Goal: Information Seeking & Learning: Find specific fact

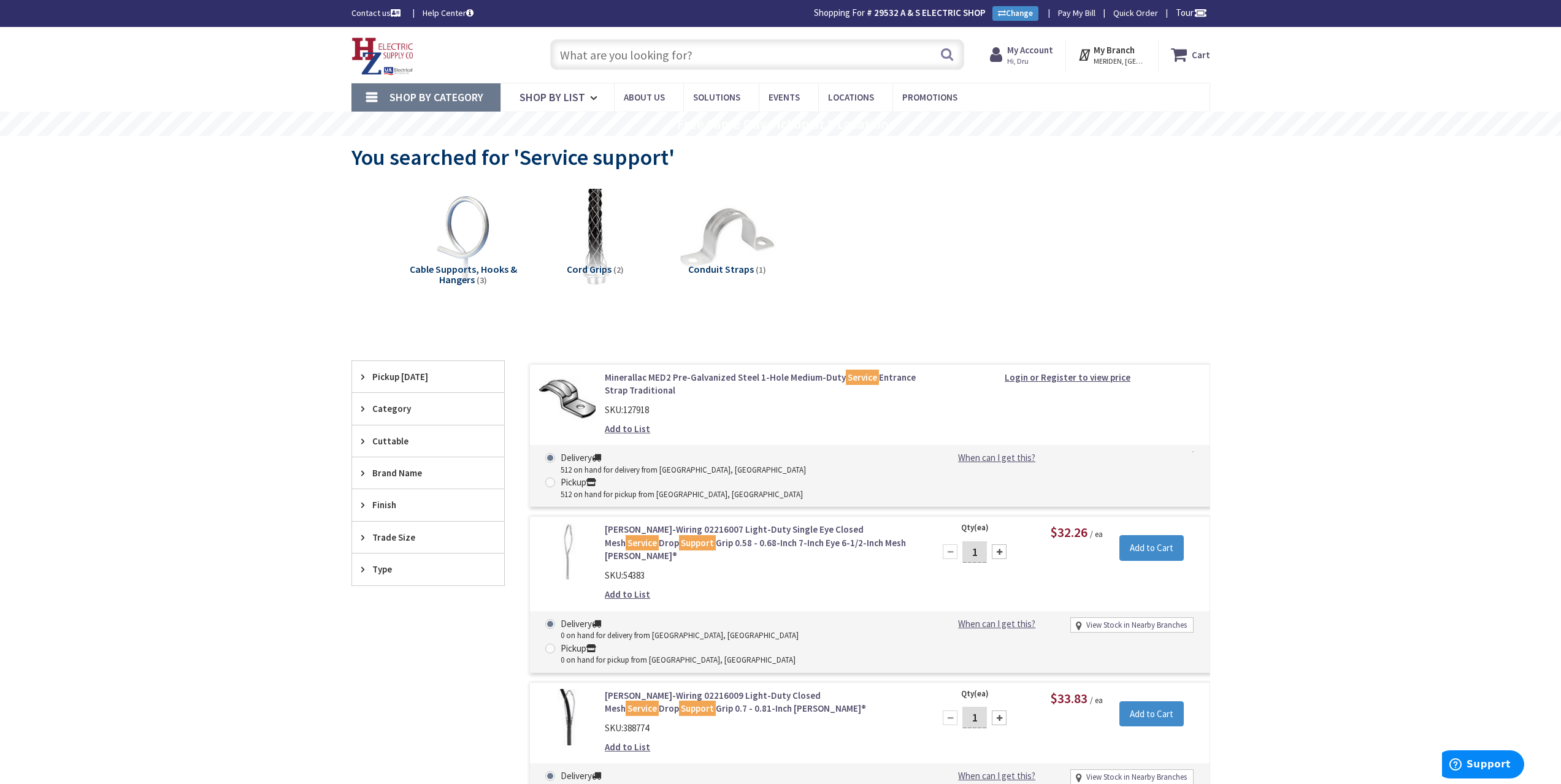
click at [682, 52] on input "text" at bounding box center [757, 55] width 414 height 31
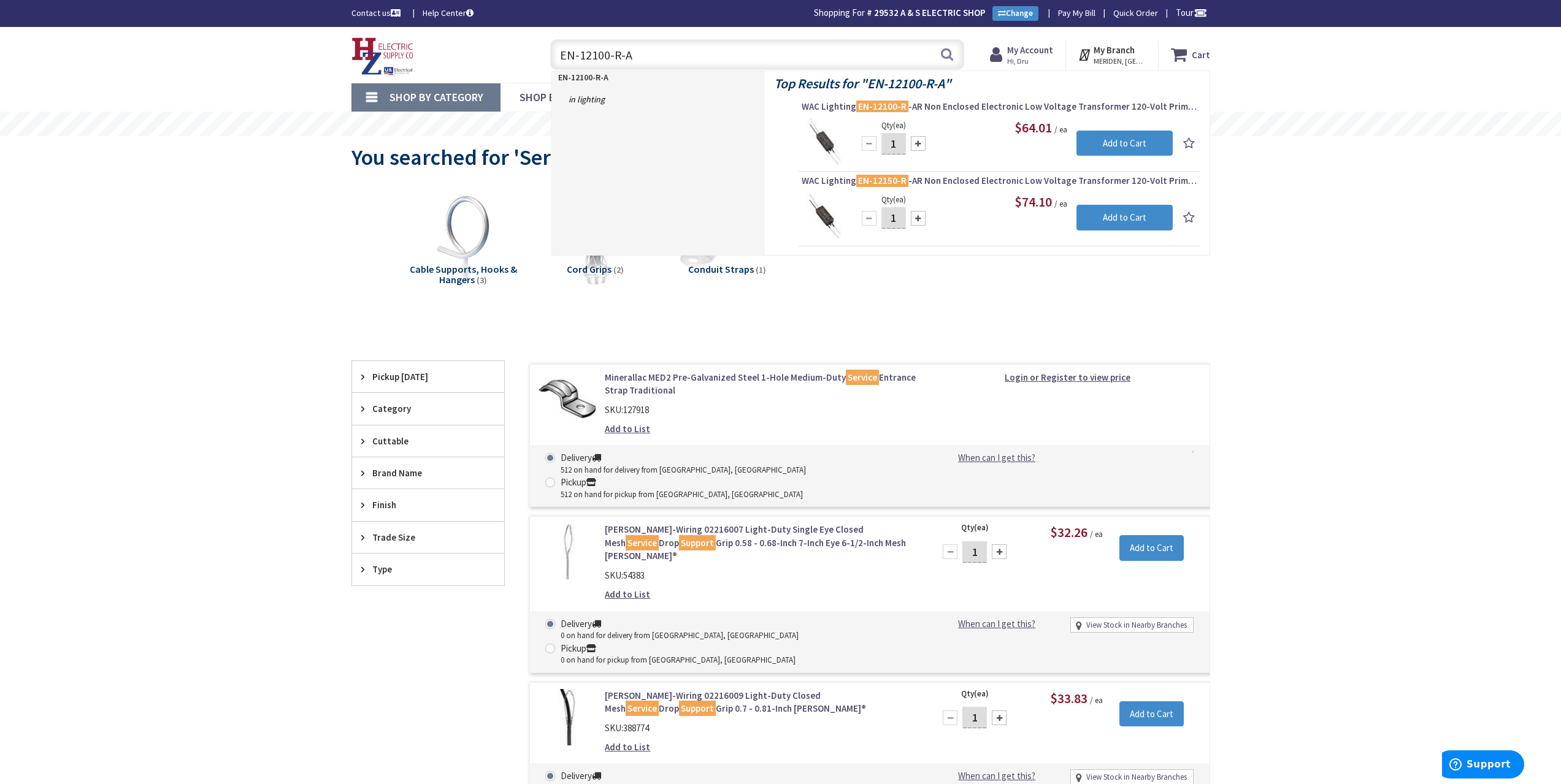
type input "EN-12100-R-AR"
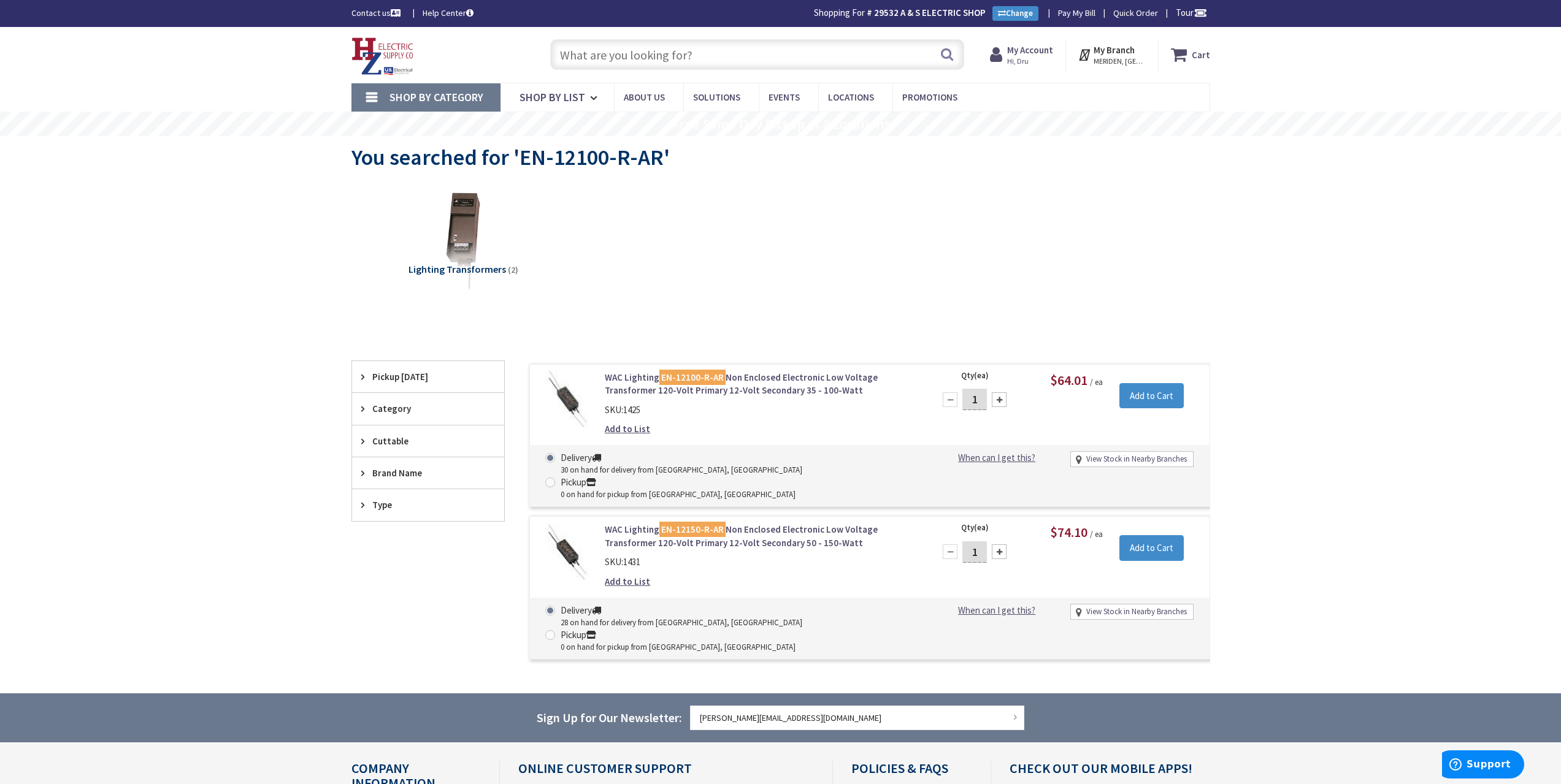
click at [700, 49] on input "text" at bounding box center [757, 55] width 414 height 31
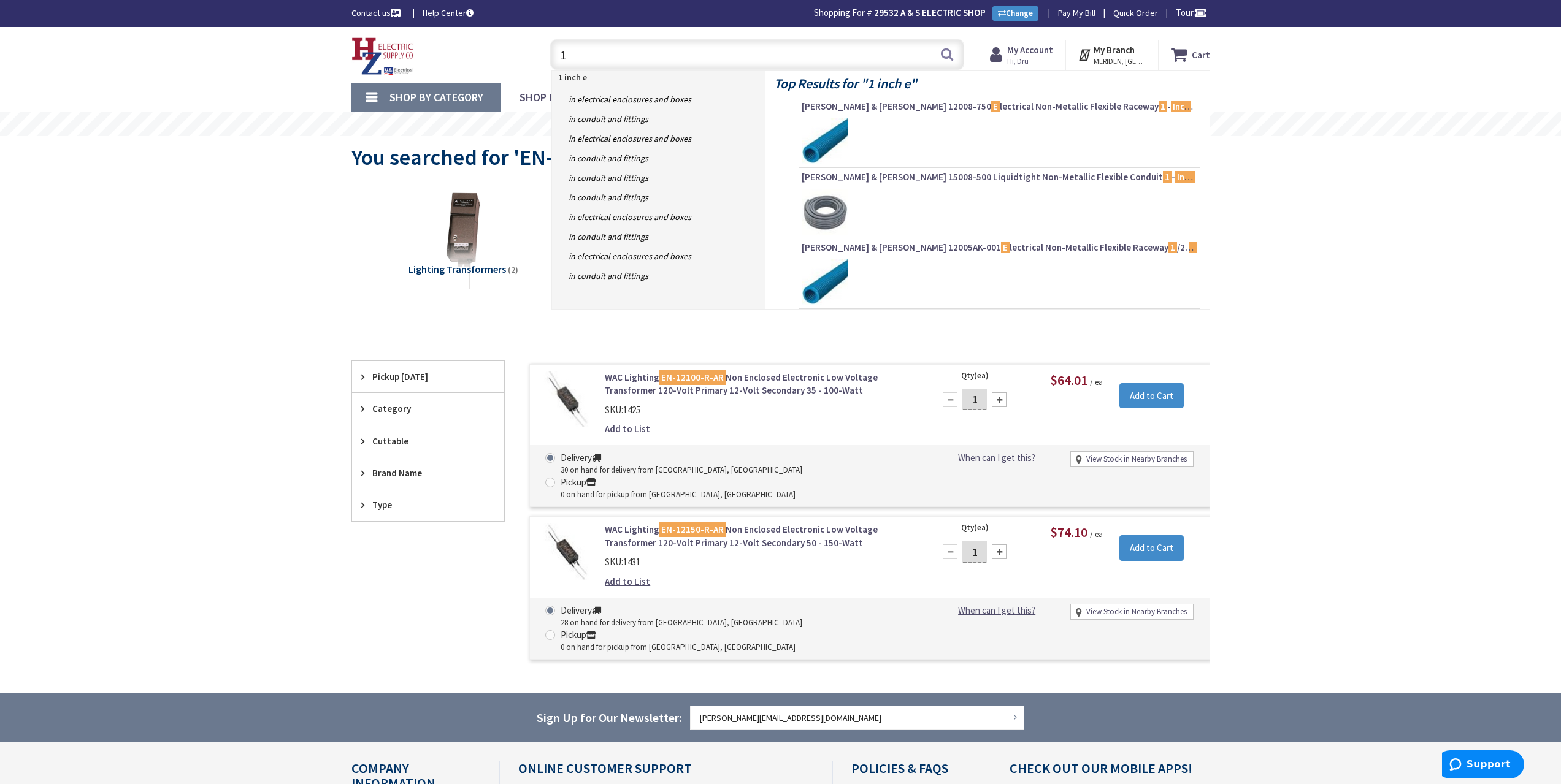
type input "1"
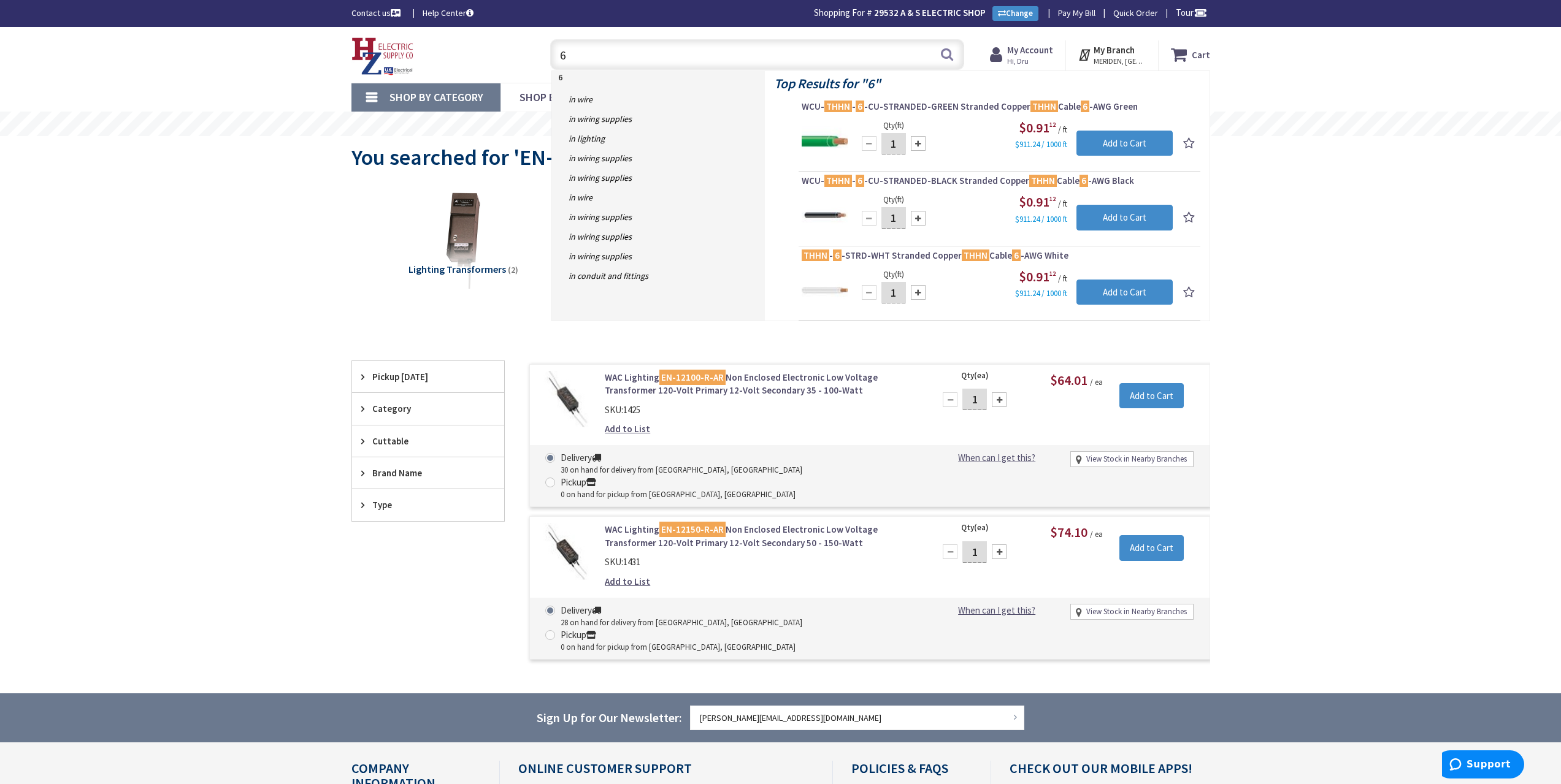
type input "6"
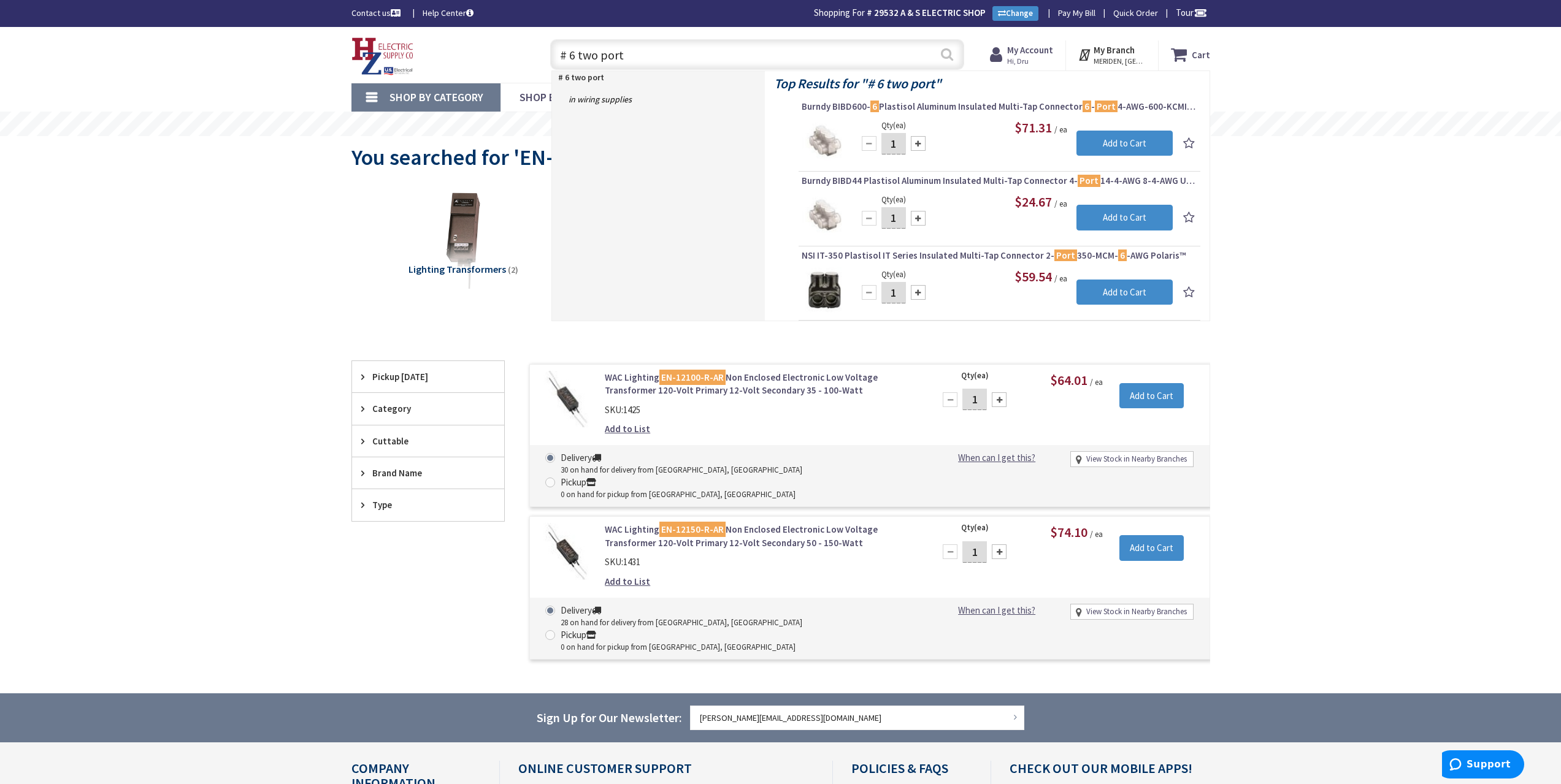
type input "# 6 two port"
click at [953, 57] on button "Search" at bounding box center [947, 54] width 16 height 28
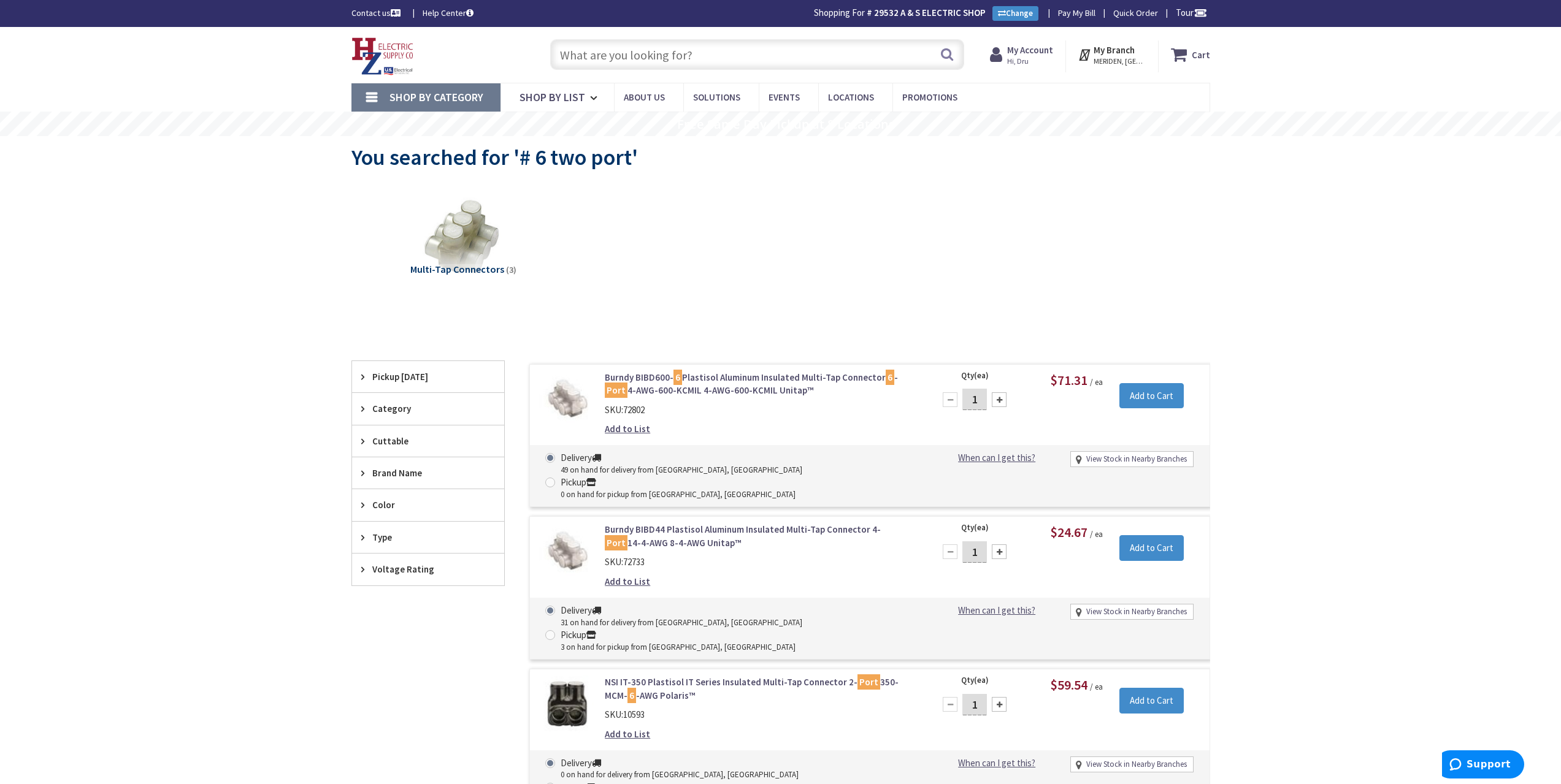
click at [666, 59] on input "text" at bounding box center [757, 55] width 414 height 31
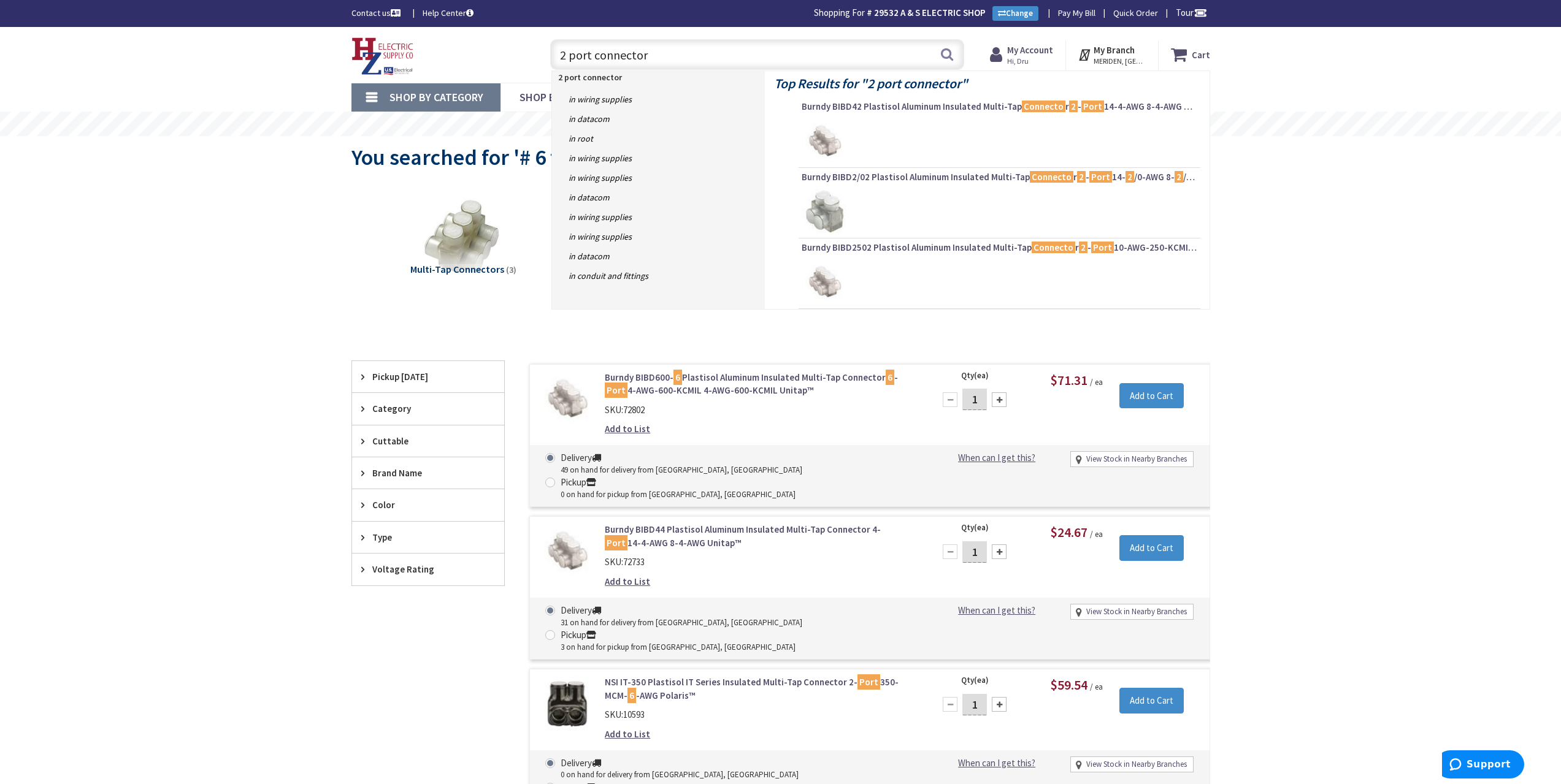
type input "2 port connectors"
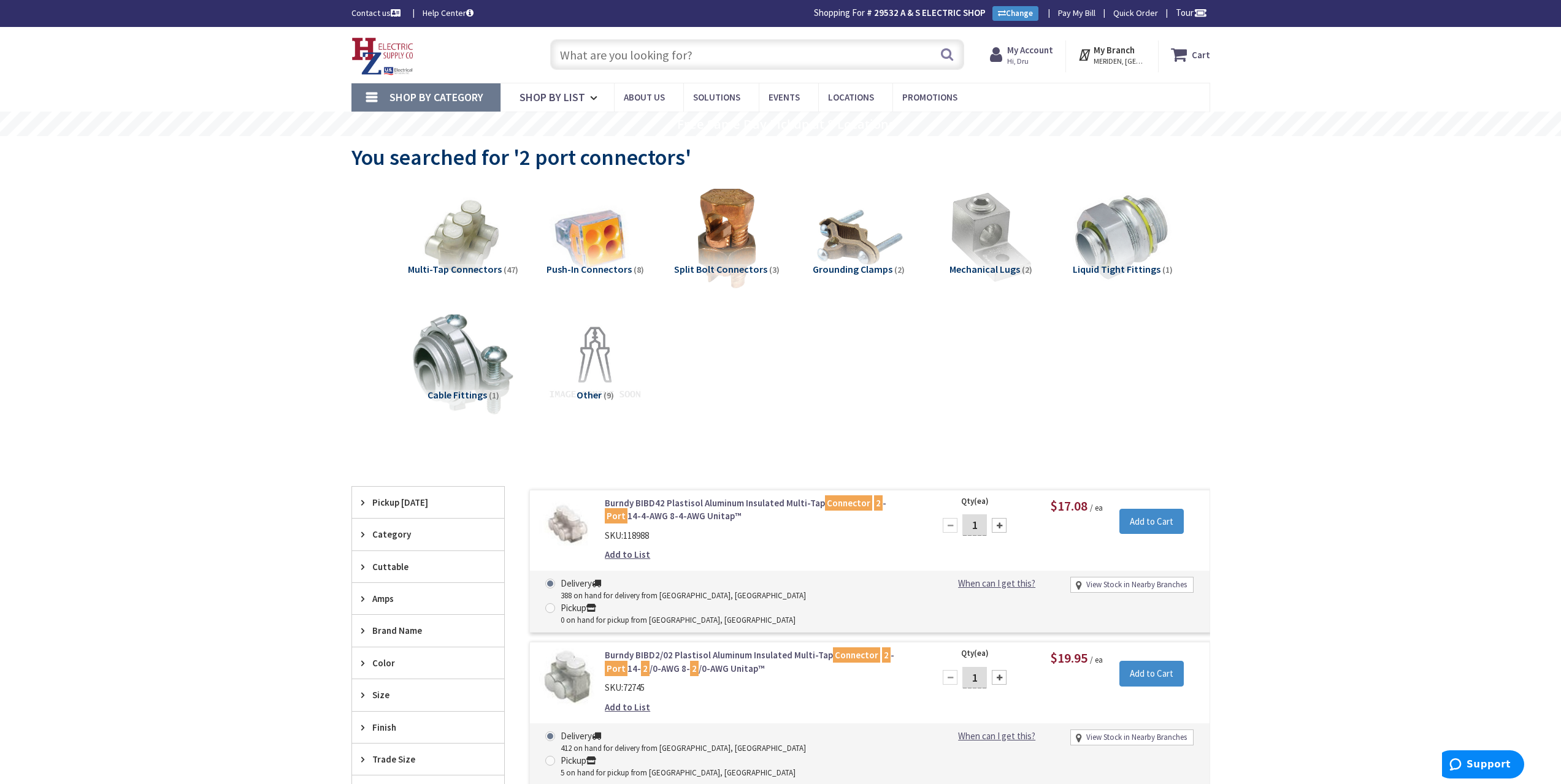
click at [601, 54] on input "text" at bounding box center [757, 55] width 414 height 31
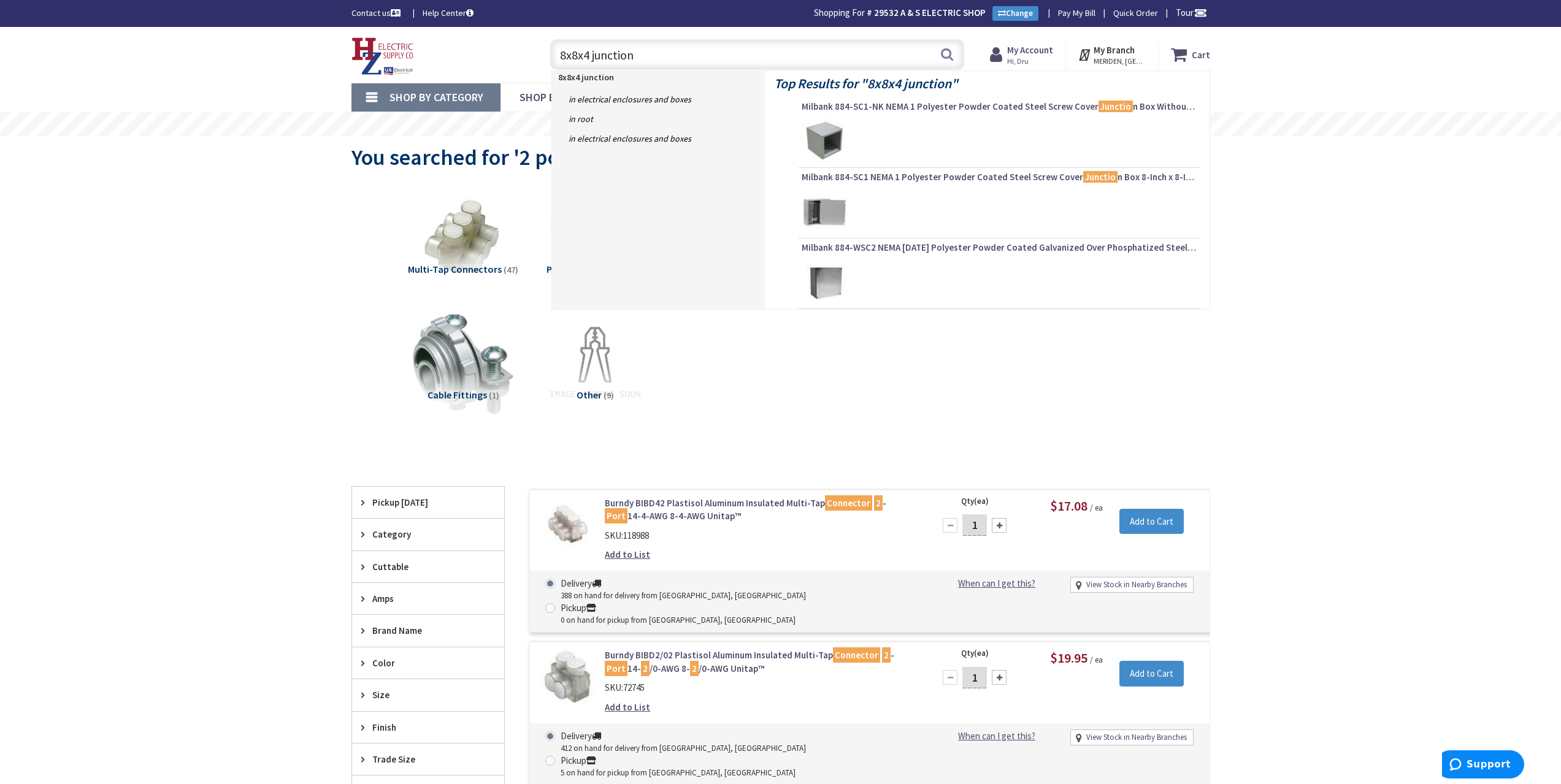
type input "8x8x4 junction"
